Goal: Book appointment/travel/reservation

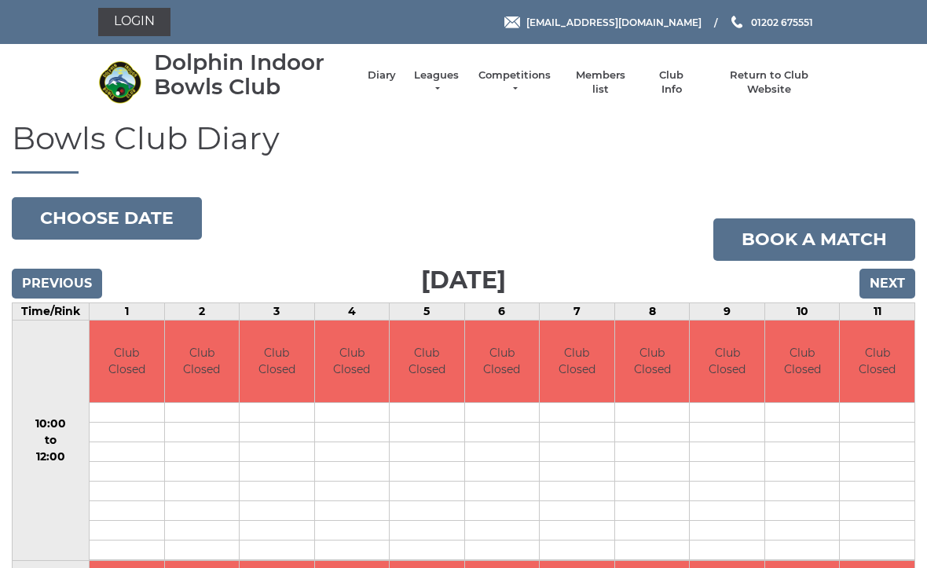
click at [457, 75] on li "Leagues Club leagues - Winter 2025/2026 Club leagues - Summer 2025 Club leagues…" at bounding box center [428, 82] width 65 height 44
click at [448, 86] on link "Leagues" at bounding box center [435, 82] width 49 height 28
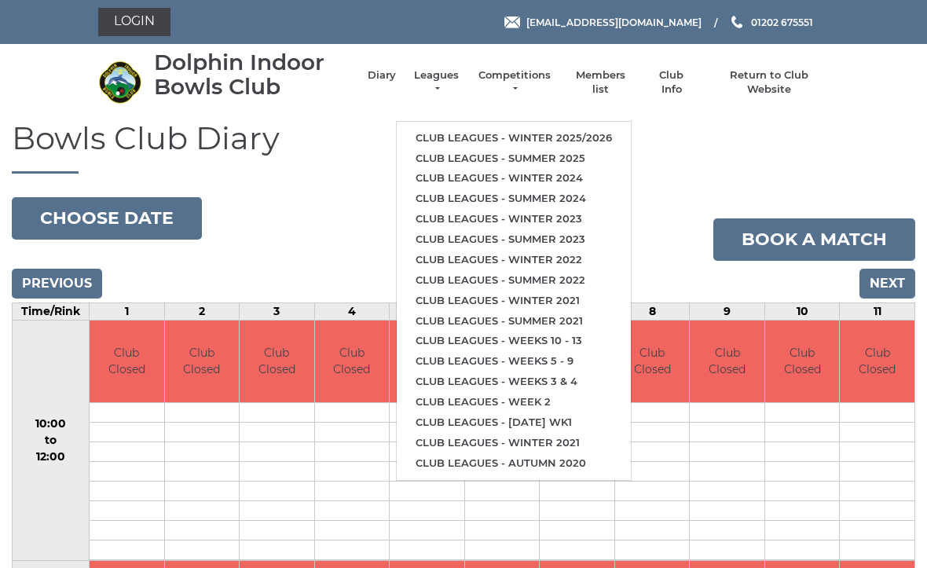
click at [573, 130] on link "Club leagues - Winter 2025/2026" at bounding box center [514, 138] width 234 height 20
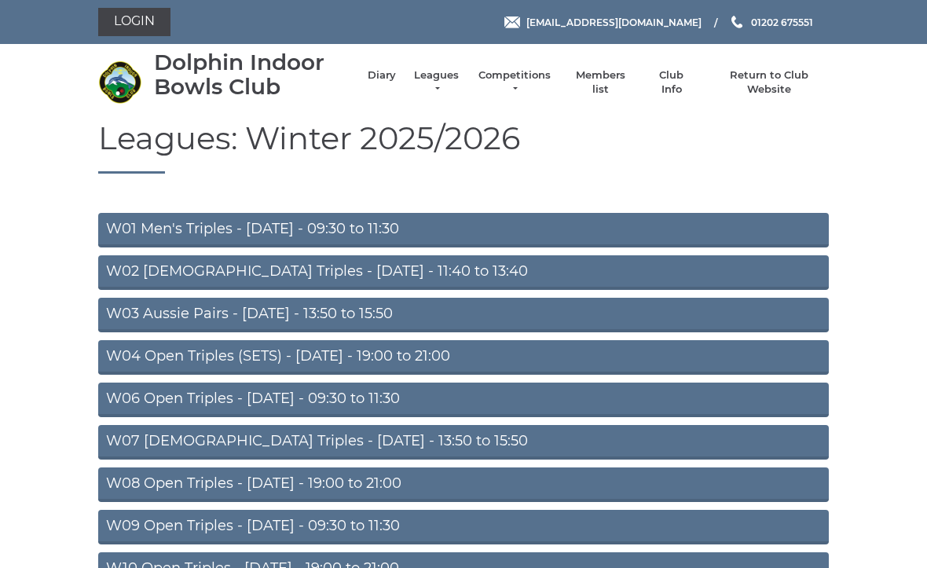
click at [792, 77] on link "Return to Club Website" at bounding box center [769, 82] width 119 height 28
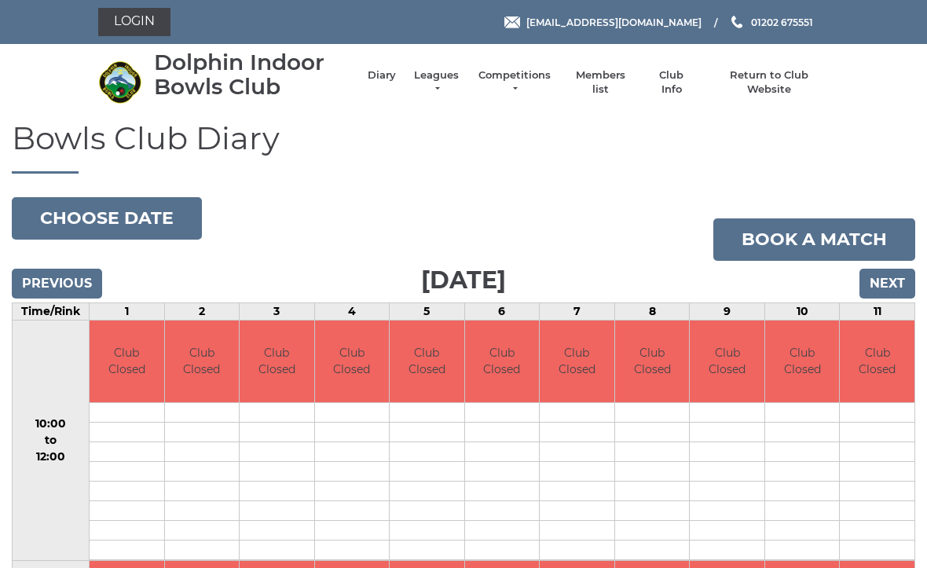
click at [456, 79] on link "Leagues" at bounding box center [435, 82] width 49 height 28
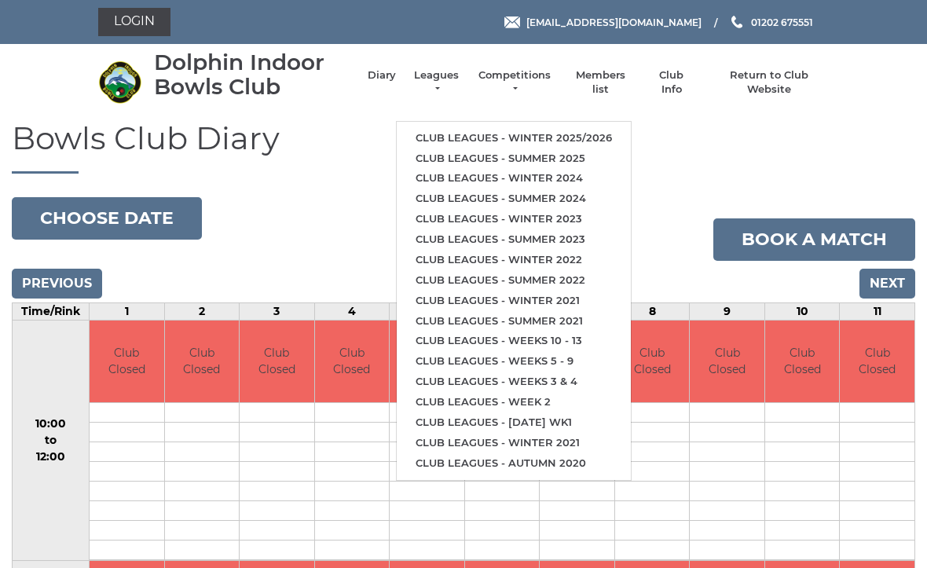
click at [579, 132] on link "Club leagues - Winter 2025/2026" at bounding box center [514, 138] width 234 height 20
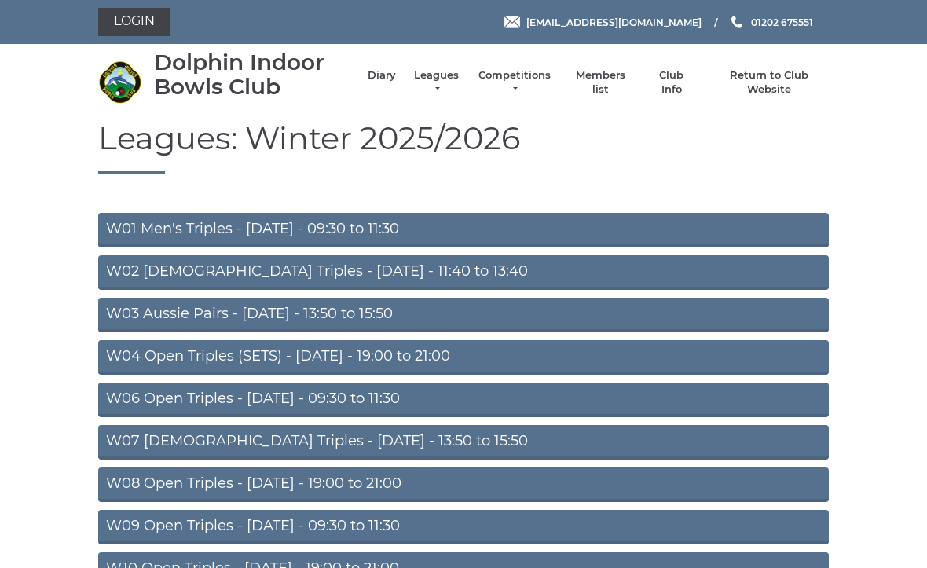
click at [454, 83] on link "Leagues" at bounding box center [435, 82] width 49 height 28
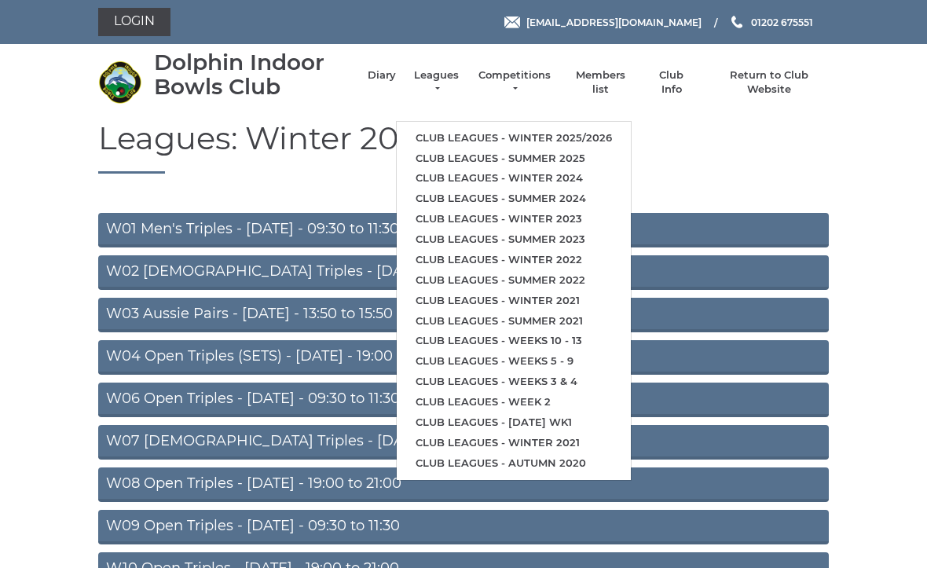
click at [566, 151] on link "Club leagues - Summer 2025" at bounding box center [514, 158] width 234 height 20
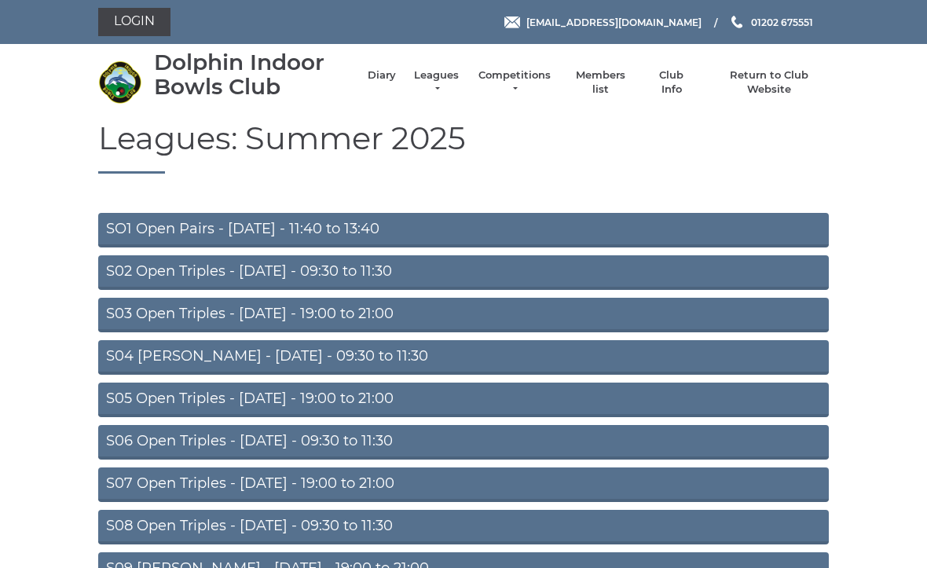
click at [454, 86] on link "Leagues" at bounding box center [435, 82] width 49 height 28
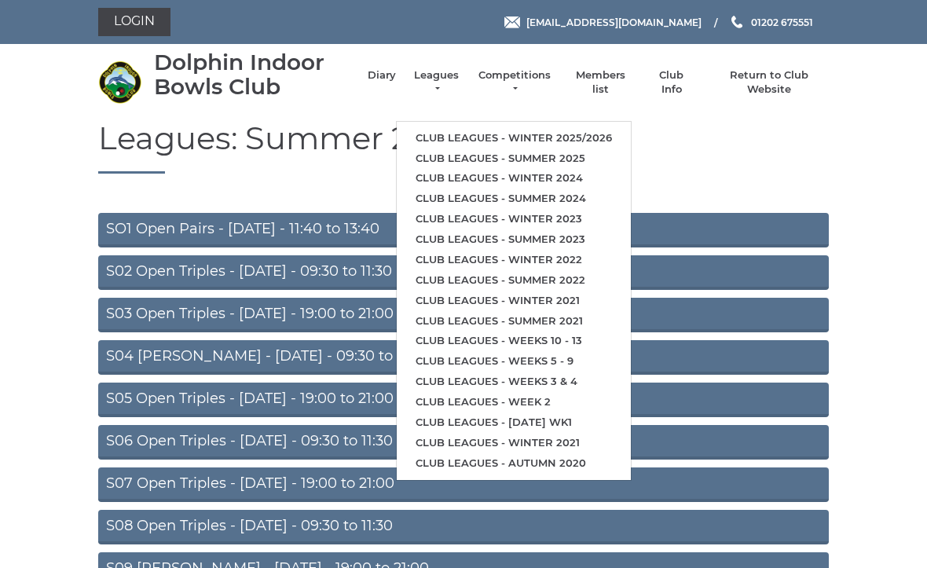
click at [550, 168] on link "Club leagues - Winter 2024" at bounding box center [514, 178] width 234 height 20
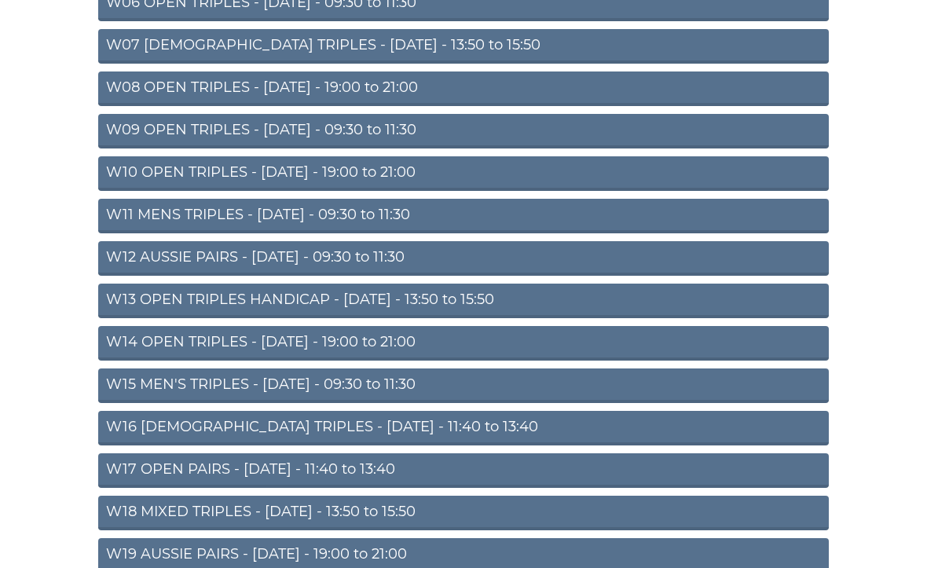
scroll to position [433, 0]
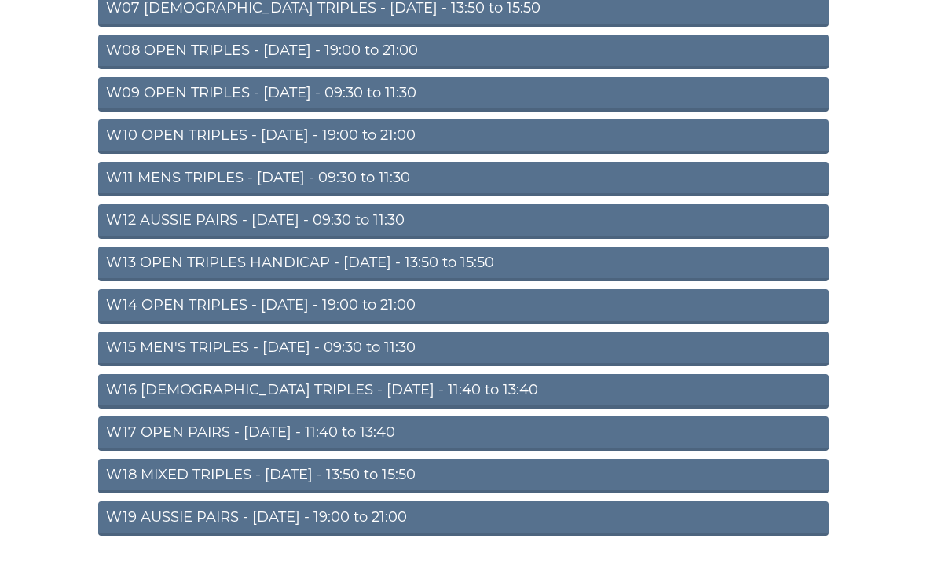
click at [287, 433] on link "W17 OPEN PAIRS - [DATE] - 11:40 to 13:40" at bounding box center [463, 433] width 730 height 35
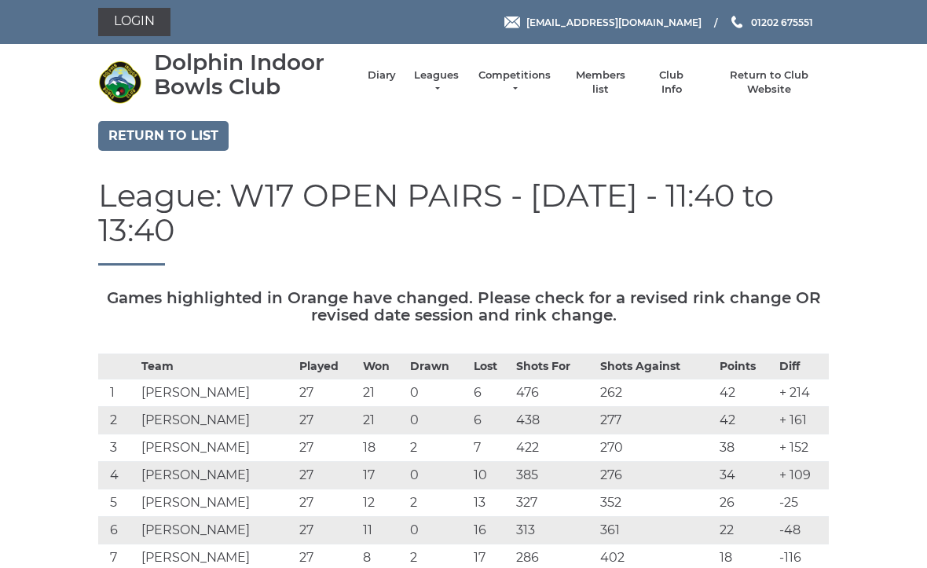
click at [380, 80] on link "Diary" at bounding box center [381, 75] width 28 height 14
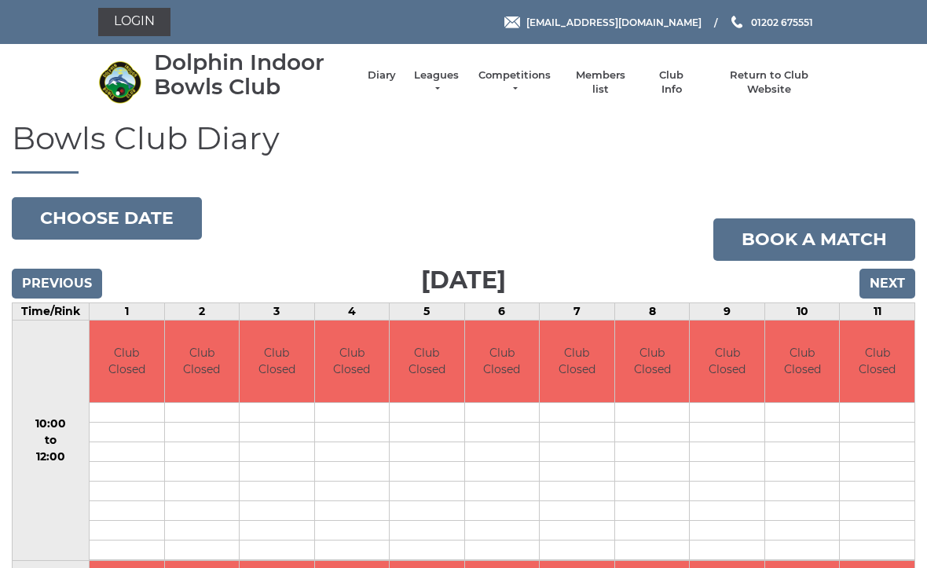
click at [857, 239] on link "Book a match" at bounding box center [814, 239] width 202 height 42
click at [115, 213] on button "Choose date" at bounding box center [107, 218] width 190 height 42
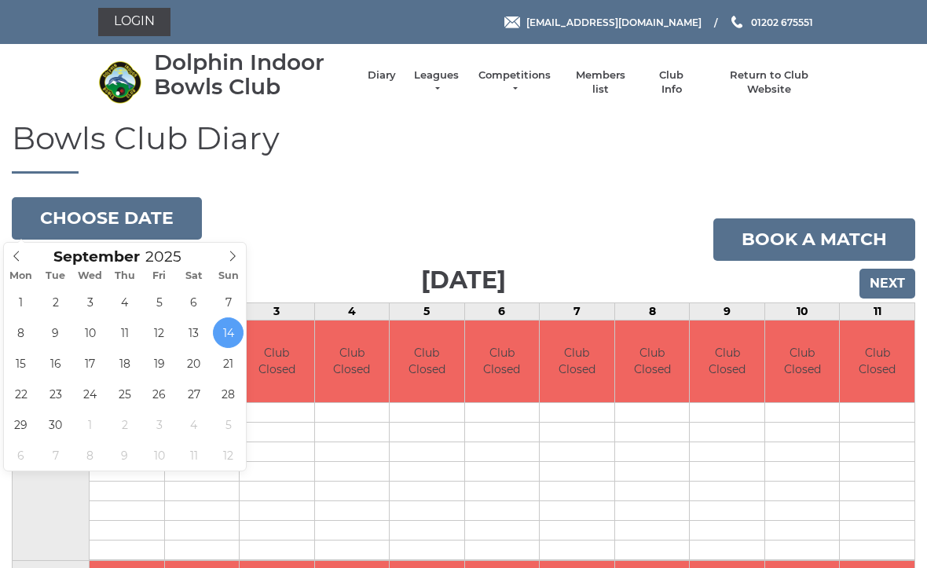
type input "2025-09-19"
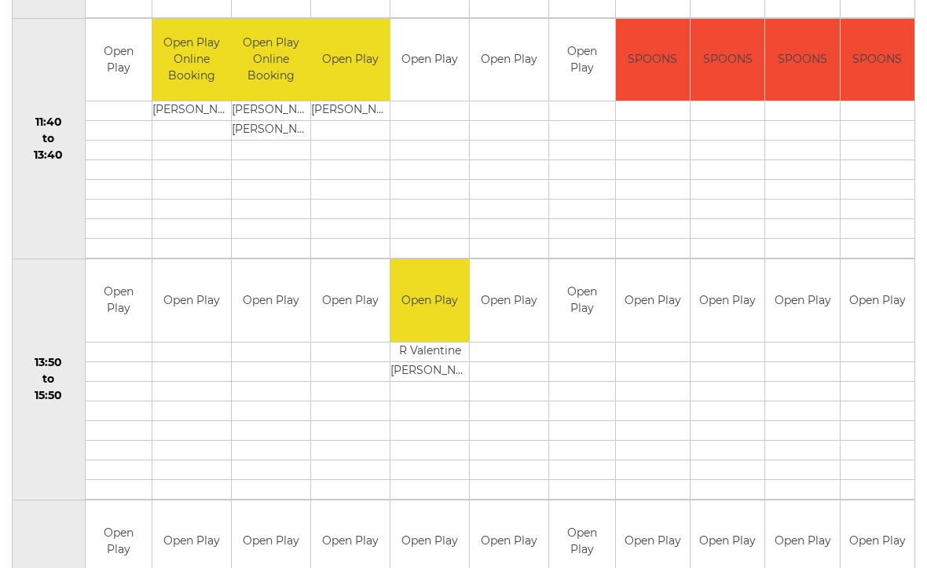
scroll to position [796, 0]
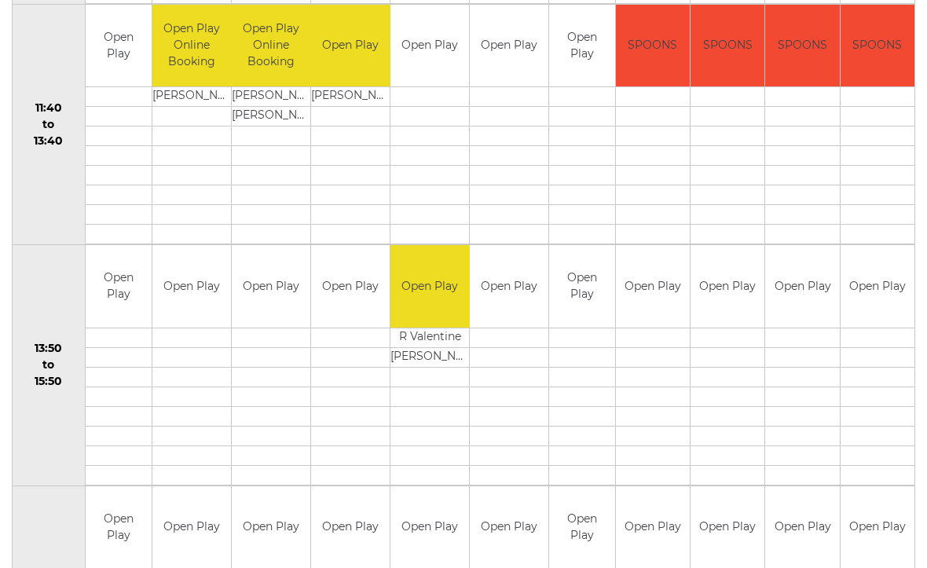
click at [923, 117] on div "Bowls Club Diary [DATE] Choose date Book a match [DATE] Previous Next Time/Rink…" at bounding box center [463, 267] width 927 height 1885
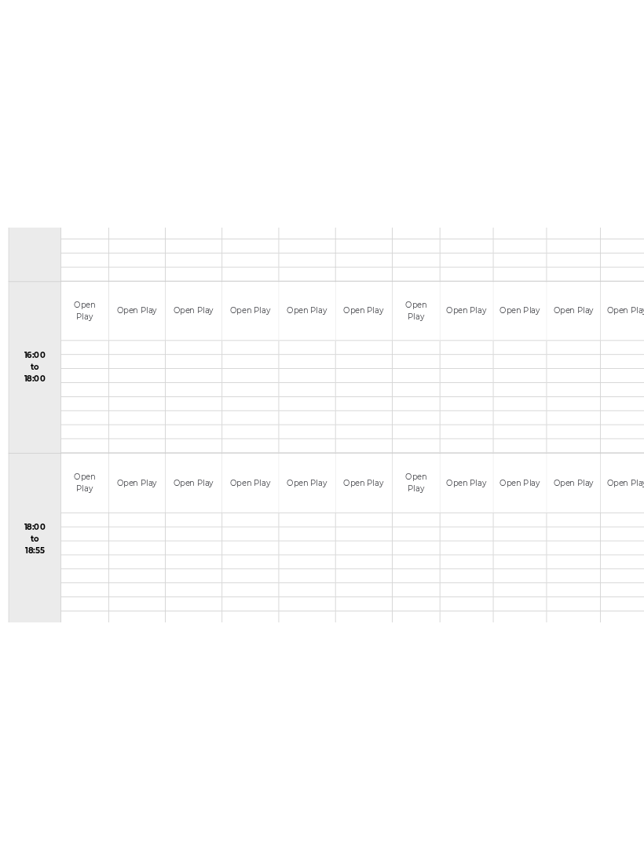
scroll to position [1227, 0]
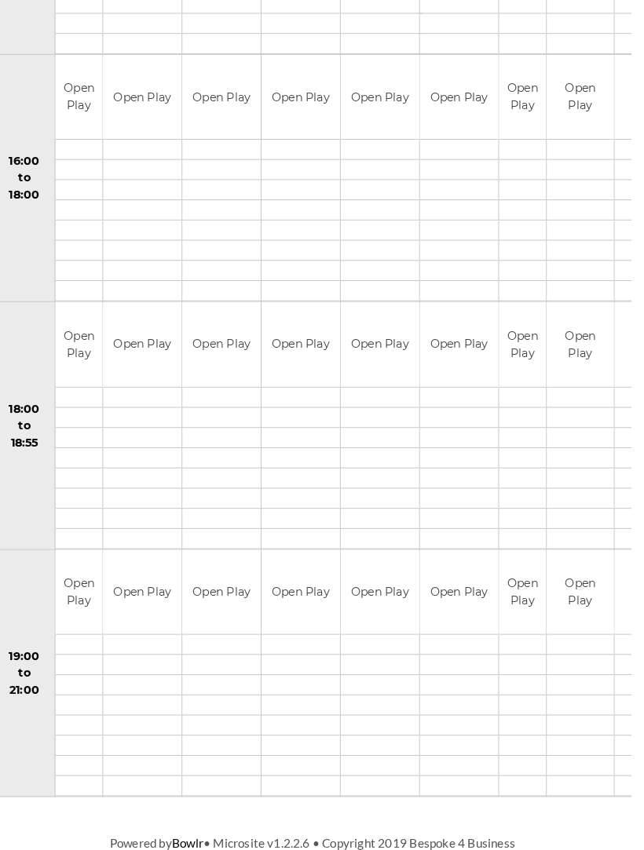
click at [315, 567] on span "Powered by Bowlr • Microsite v1.2.2.6 • Copyright 2019 Bespoke 4 Business" at bounding box center [322, 843] width 394 height 14
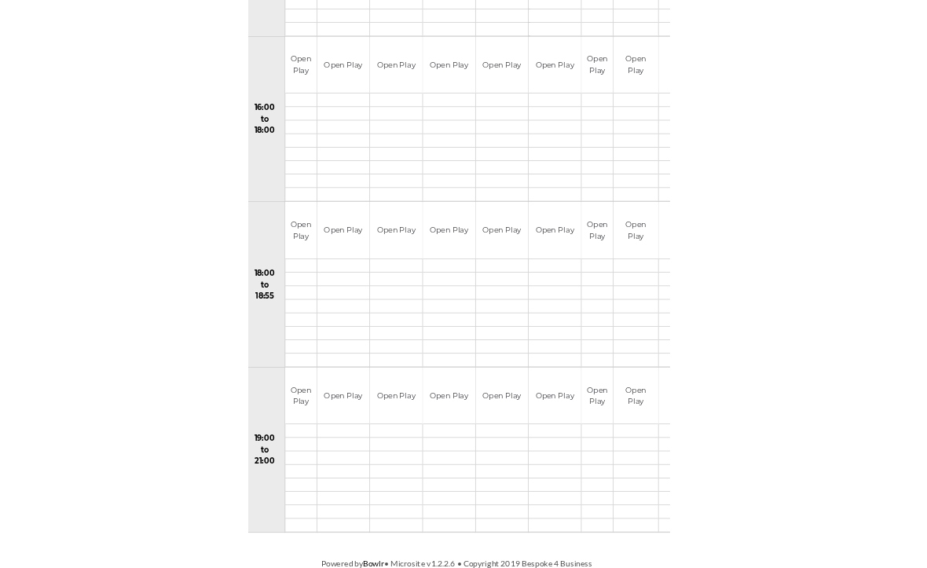
scroll to position [1218, 0]
